Goal: Find specific page/section: Find specific page/section

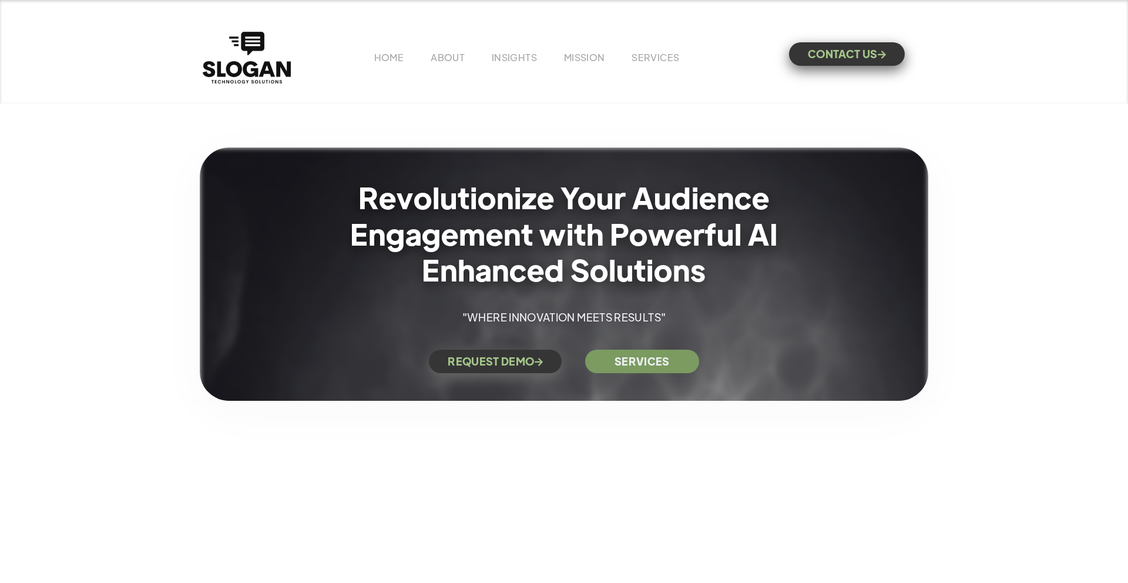
click at [815, 57] on link "CONTACT US " at bounding box center [847, 54] width 116 height 24
click at [813, 59] on link "CONTACT US " at bounding box center [847, 54] width 116 height 24
click at [660, 55] on link "SERVICES" at bounding box center [656, 57] width 48 height 12
